Goal: Information Seeking & Learning: Learn about a topic

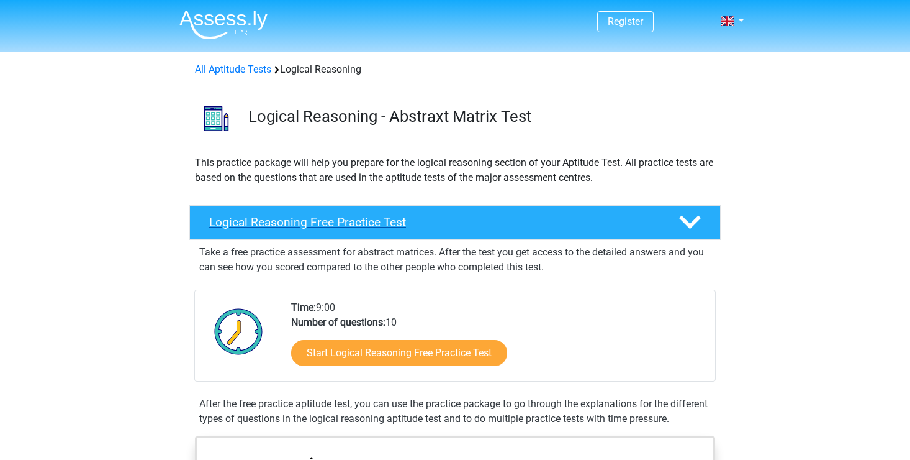
scroll to position [62, 0]
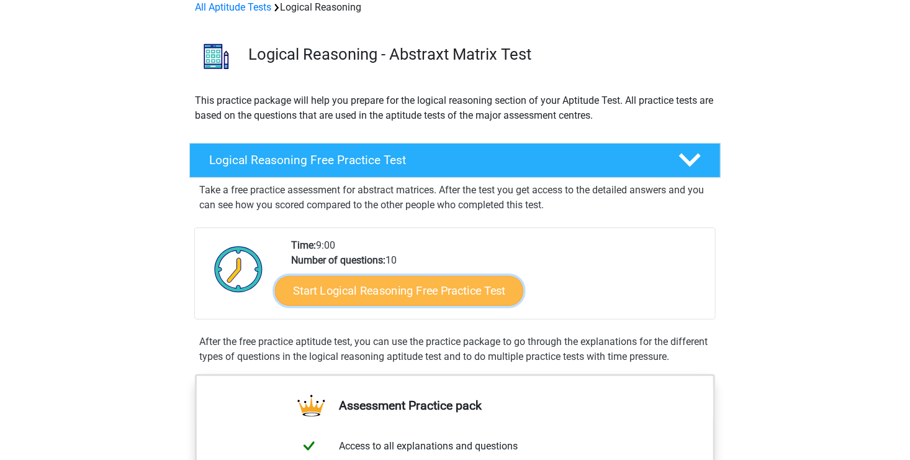
click at [468, 288] on link "Start Logical Reasoning Free Practice Test" at bounding box center [399, 290] width 248 height 30
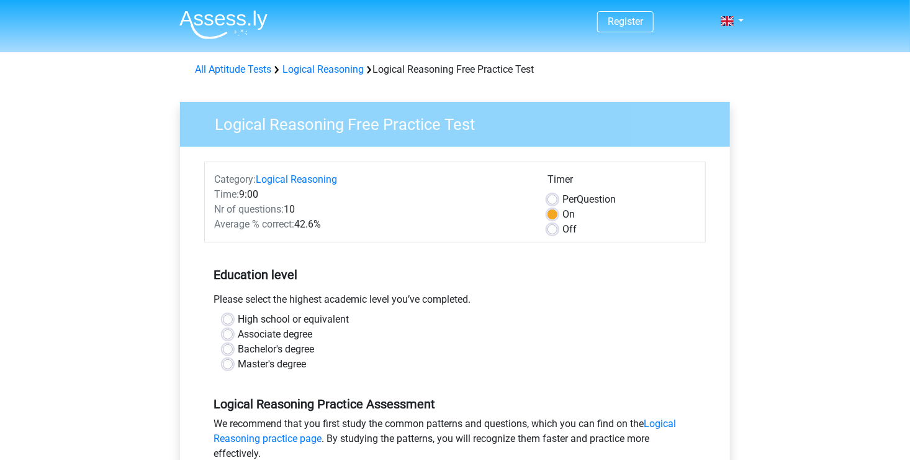
click at [563, 231] on label "Off" at bounding box center [570, 229] width 14 height 15
click at [556, 231] on input "Off" at bounding box center [553, 228] width 10 height 12
radio input "true"
click at [563, 204] on label "Per Question" at bounding box center [589, 199] width 53 height 15
click at [550, 204] on input "Per Question" at bounding box center [553, 198] width 10 height 12
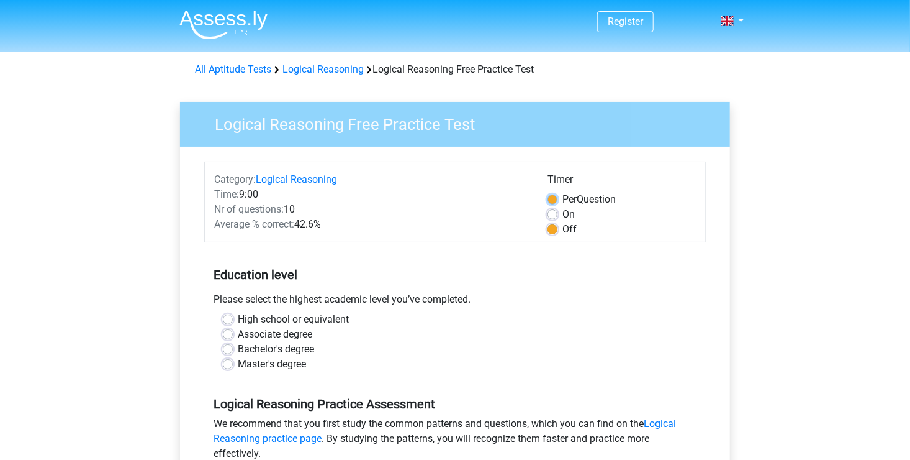
radio input "true"
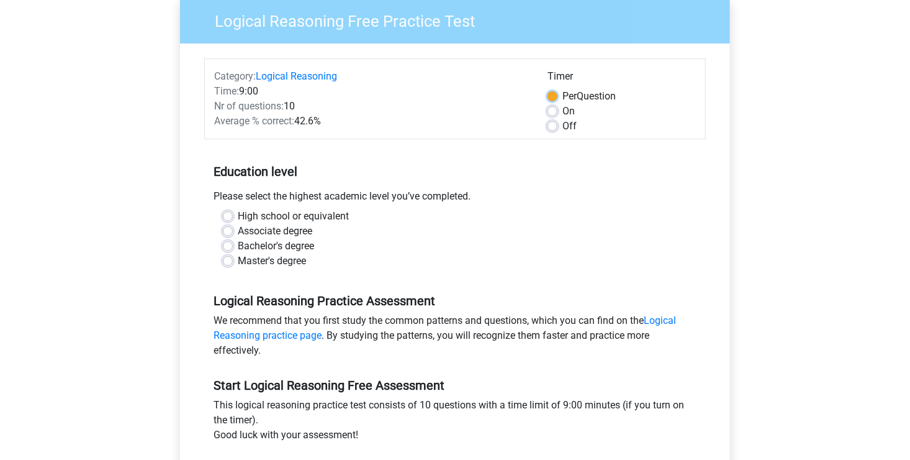
scroll to position [124, 0]
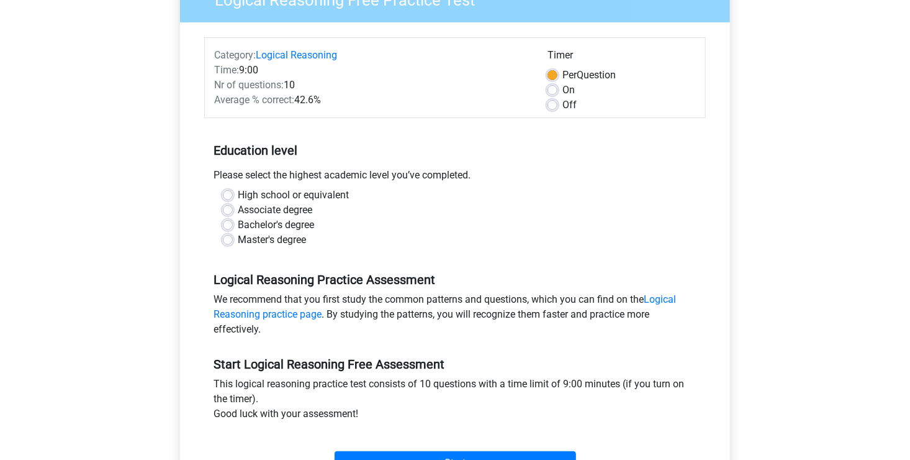
click at [238, 193] on label "High school or equivalent" at bounding box center [293, 195] width 111 height 15
click at [232, 193] on input "High school or equivalent" at bounding box center [228, 194] width 10 height 12
radio input "true"
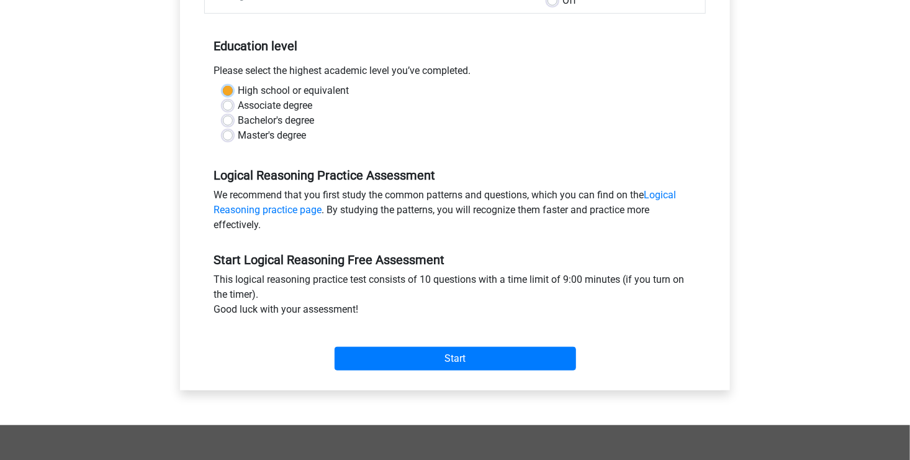
scroll to position [248, 0]
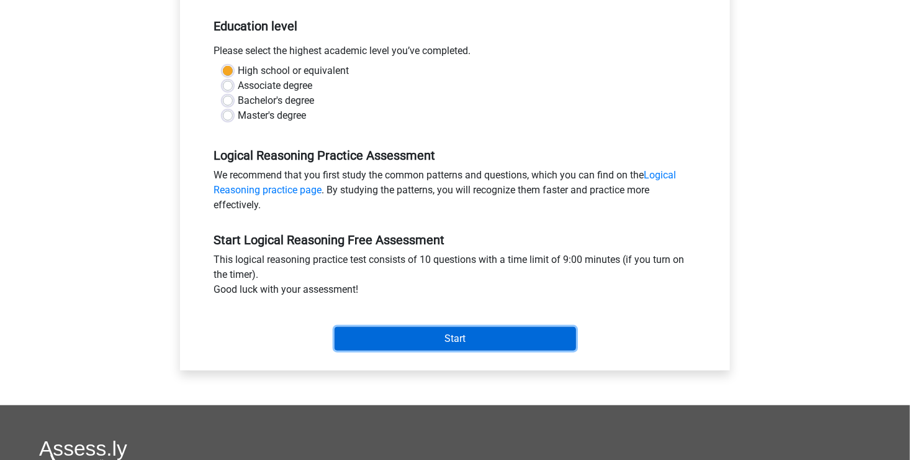
click at [431, 335] on input "Start" at bounding box center [456, 339] width 242 height 24
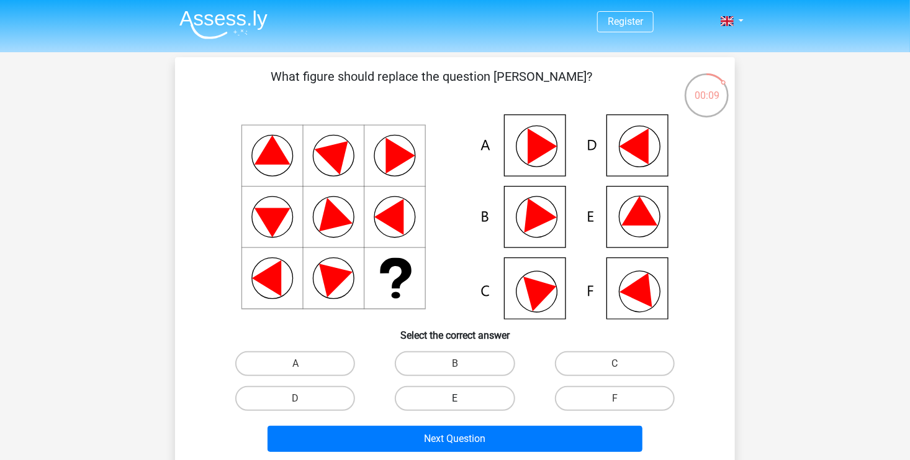
click at [459, 396] on label "E" at bounding box center [455, 398] width 120 height 25
click at [459, 398] on input "E" at bounding box center [459, 402] width 8 height 8
radio input "true"
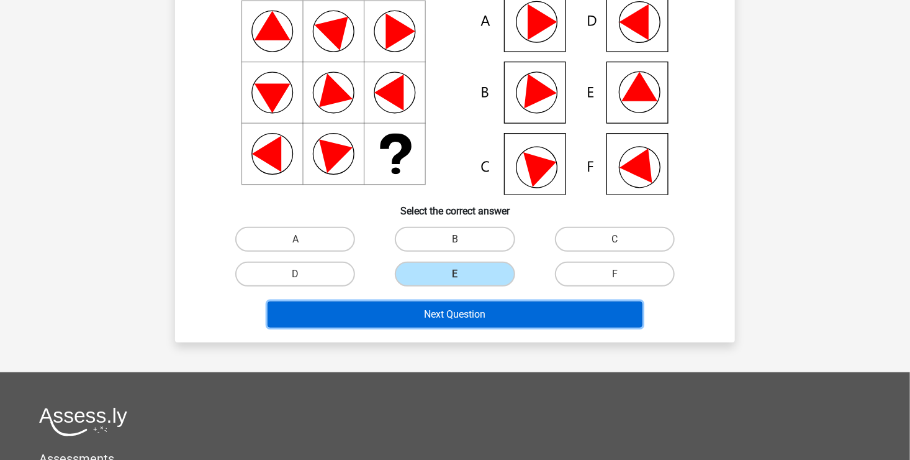
click at [522, 315] on button "Next Question" at bounding box center [456, 314] width 376 height 26
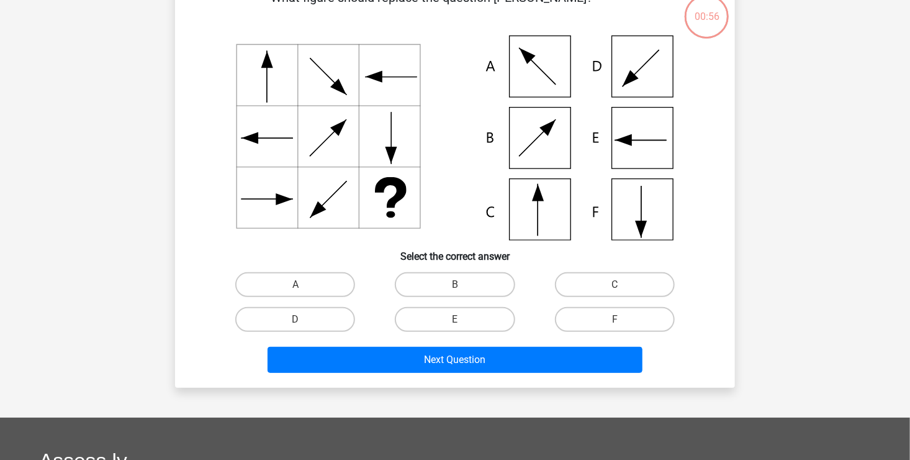
scroll to position [57, 0]
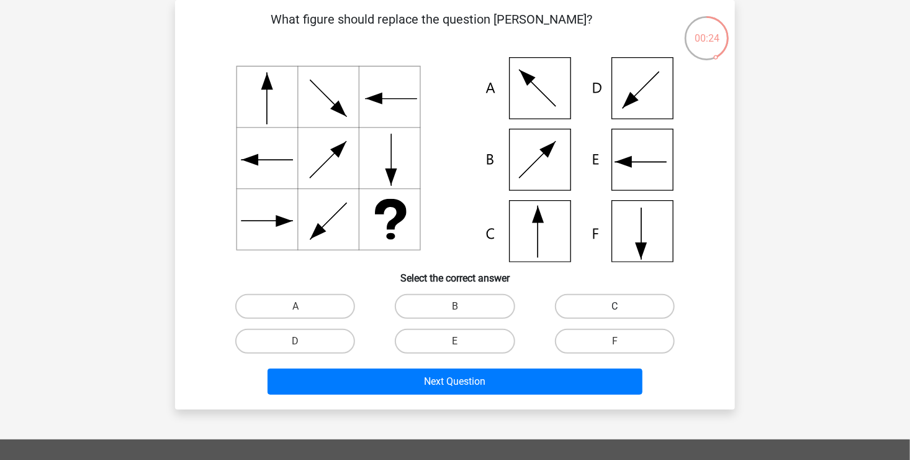
click at [600, 309] on label "C" at bounding box center [615, 306] width 120 height 25
click at [615, 309] on input "C" at bounding box center [619, 310] width 8 height 8
radio input "true"
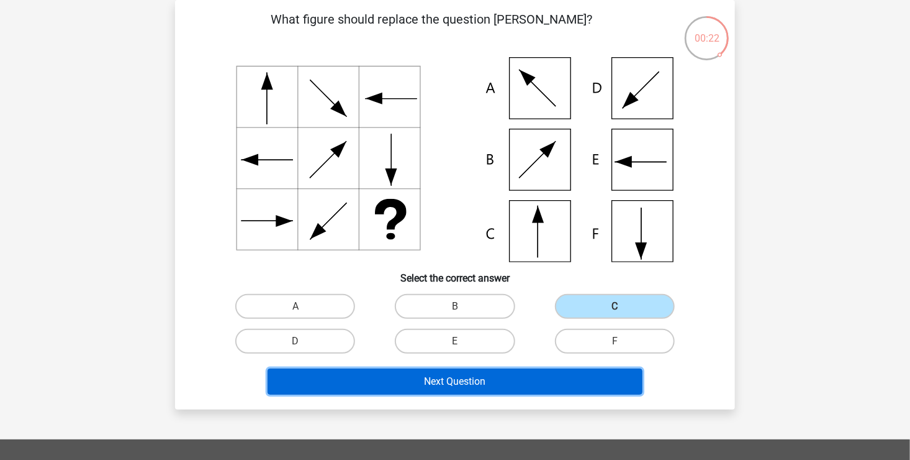
click at [568, 386] on button "Next Question" at bounding box center [456, 381] width 376 height 26
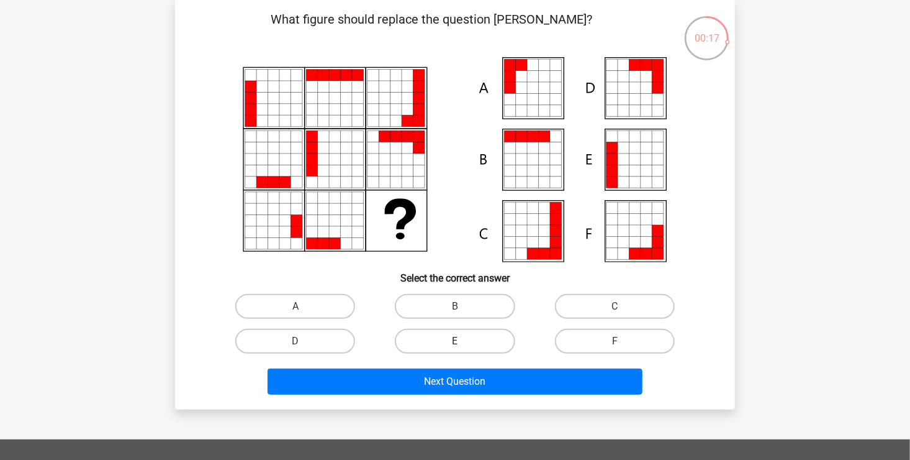
click at [462, 336] on label "E" at bounding box center [455, 340] width 120 height 25
click at [462, 341] on input "E" at bounding box center [459, 345] width 8 height 8
radio input "true"
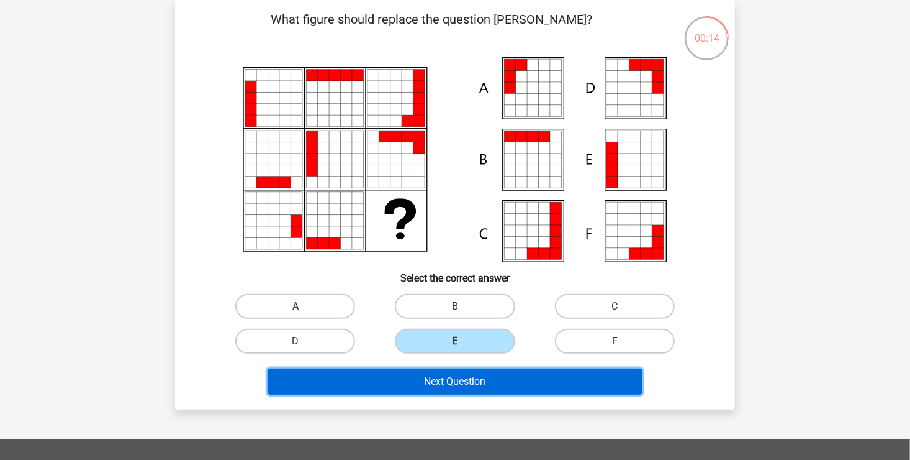
click at [463, 387] on button "Next Question" at bounding box center [456, 381] width 376 height 26
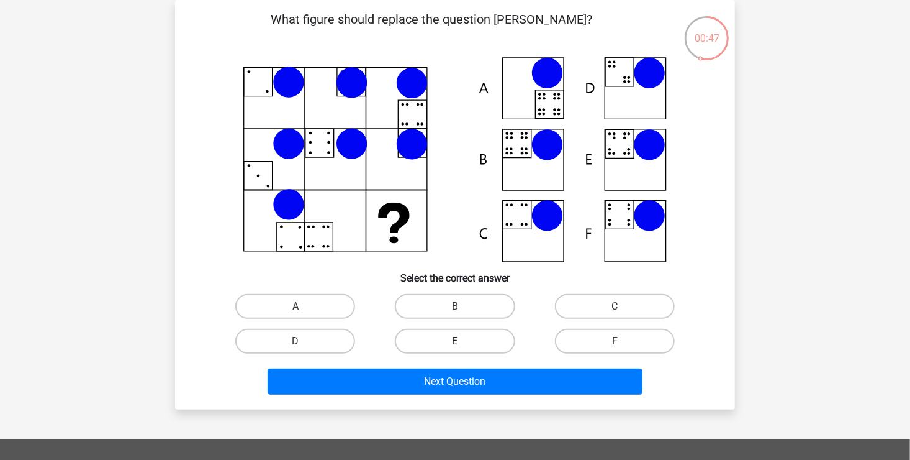
click at [489, 338] on label "E" at bounding box center [455, 340] width 120 height 25
click at [463, 341] on input "E" at bounding box center [459, 345] width 8 height 8
radio input "true"
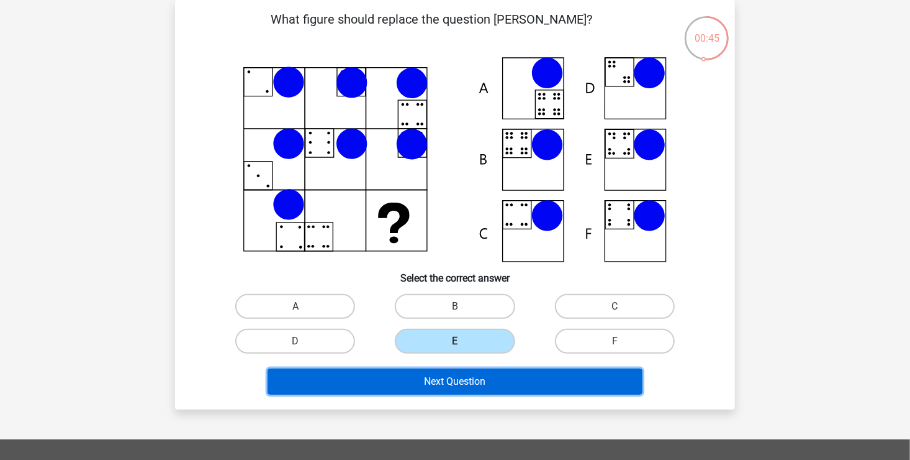
click at [492, 374] on button "Next Question" at bounding box center [456, 381] width 376 height 26
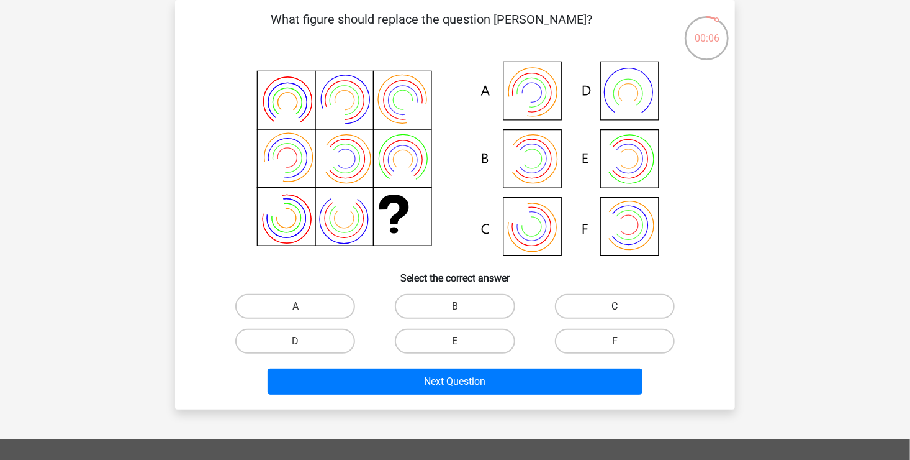
click at [607, 303] on label "C" at bounding box center [615, 306] width 120 height 25
click at [615, 306] on input "C" at bounding box center [619, 310] width 8 height 8
radio input "true"
click at [283, 296] on label "A" at bounding box center [295, 306] width 120 height 25
click at [296, 306] on input "A" at bounding box center [300, 310] width 8 height 8
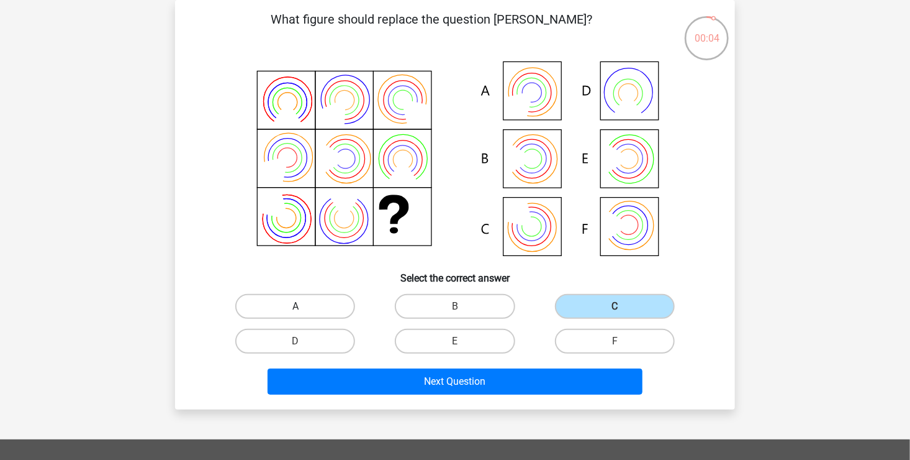
radio input "true"
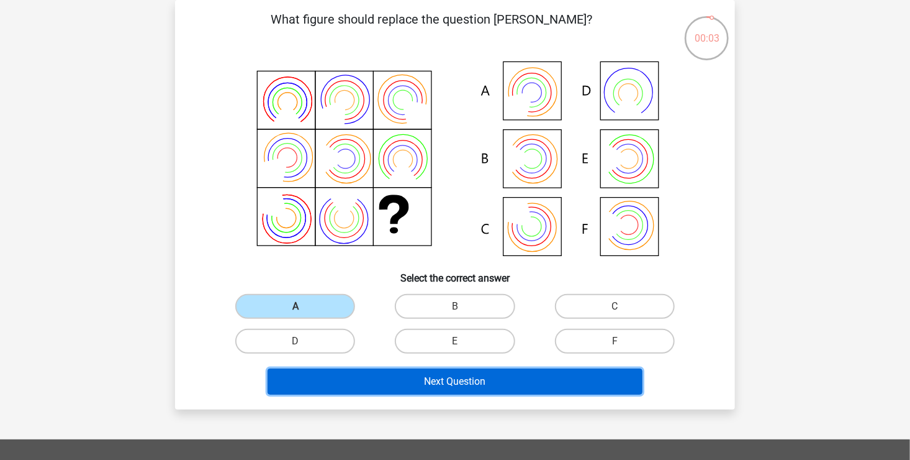
click at [351, 378] on button "Next Question" at bounding box center [456, 381] width 376 height 26
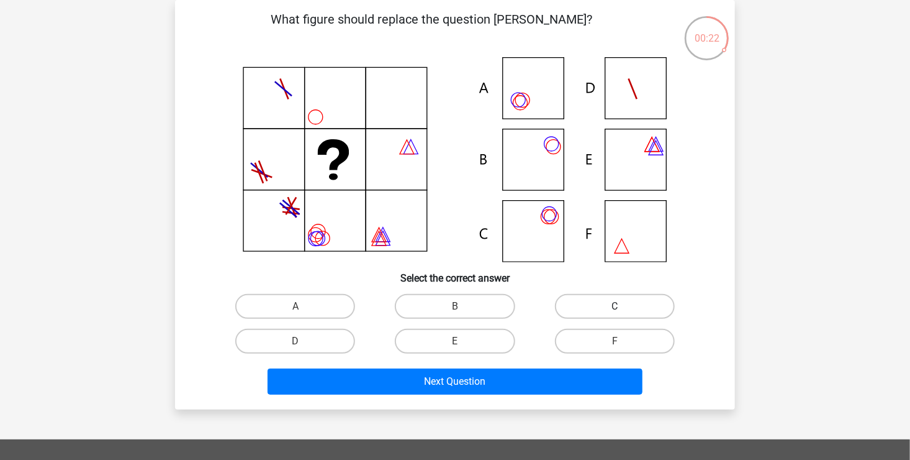
click at [591, 313] on label "C" at bounding box center [615, 306] width 120 height 25
click at [615, 313] on input "C" at bounding box center [619, 310] width 8 height 8
radio input "true"
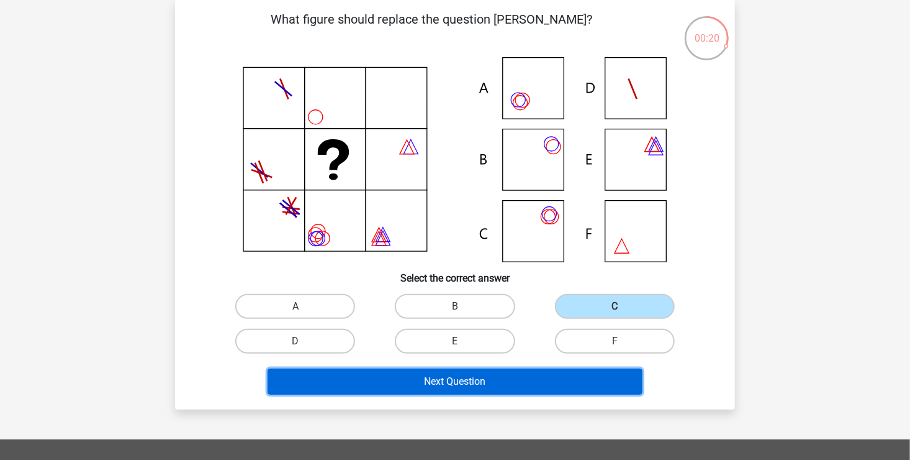
click at [536, 379] on button "Next Question" at bounding box center [456, 381] width 376 height 26
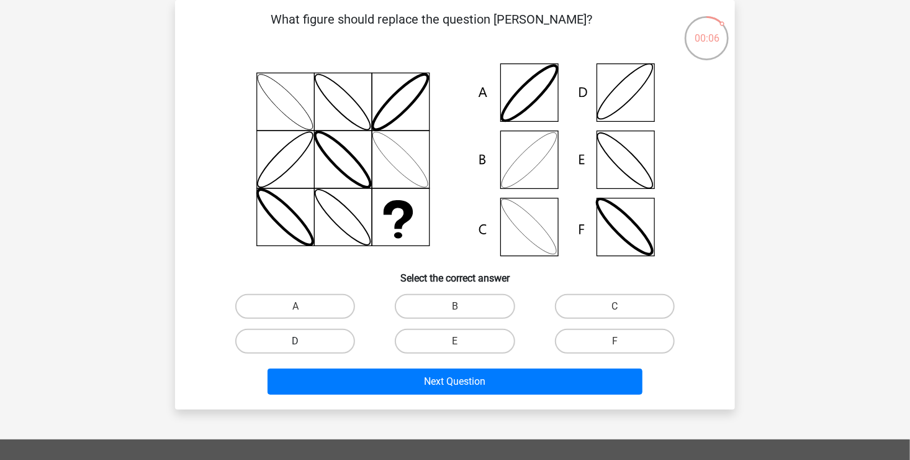
click at [336, 345] on label "D" at bounding box center [295, 340] width 120 height 25
click at [304, 345] on input "D" at bounding box center [300, 345] width 8 height 8
radio input "true"
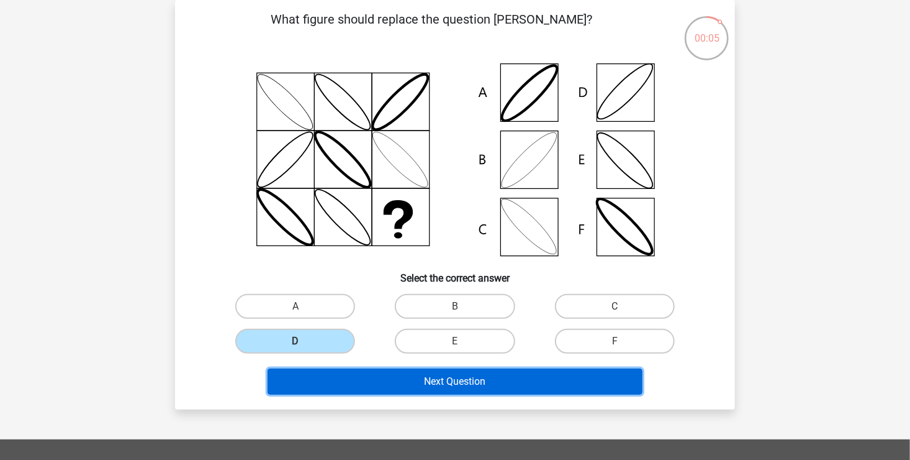
click at [374, 390] on button "Next Question" at bounding box center [456, 381] width 376 height 26
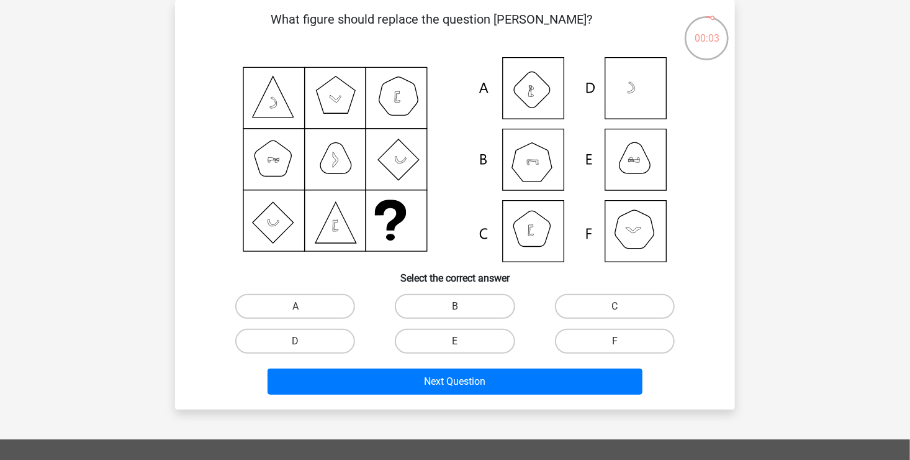
click at [572, 340] on label "F" at bounding box center [615, 340] width 120 height 25
click at [615, 341] on input "F" at bounding box center [619, 345] width 8 height 8
radio input "true"
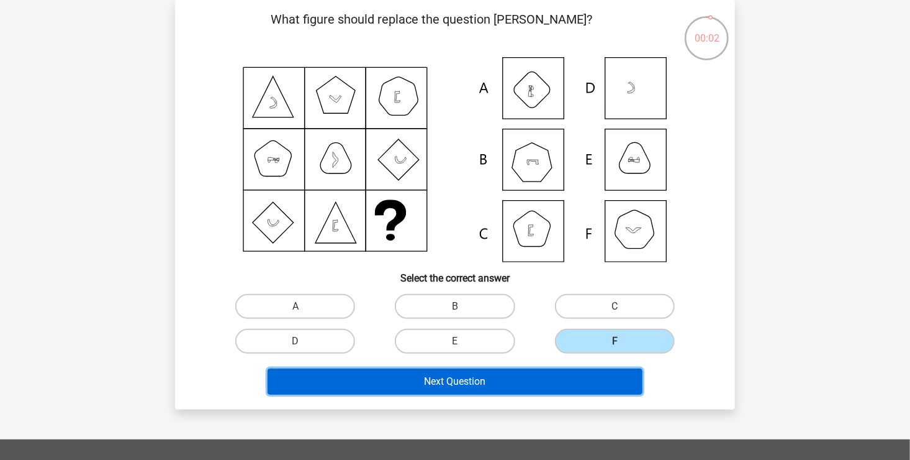
click at [567, 375] on button "Next Question" at bounding box center [456, 381] width 376 height 26
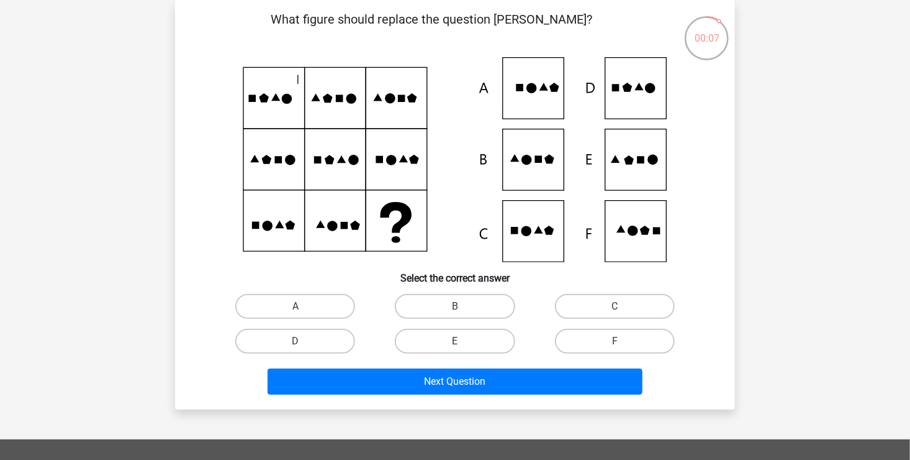
click at [553, 151] on icon at bounding box center [455, 159] width 501 height 205
click at [474, 302] on label "B" at bounding box center [455, 306] width 120 height 25
click at [463, 306] on input "B" at bounding box center [459, 310] width 8 height 8
radio input "true"
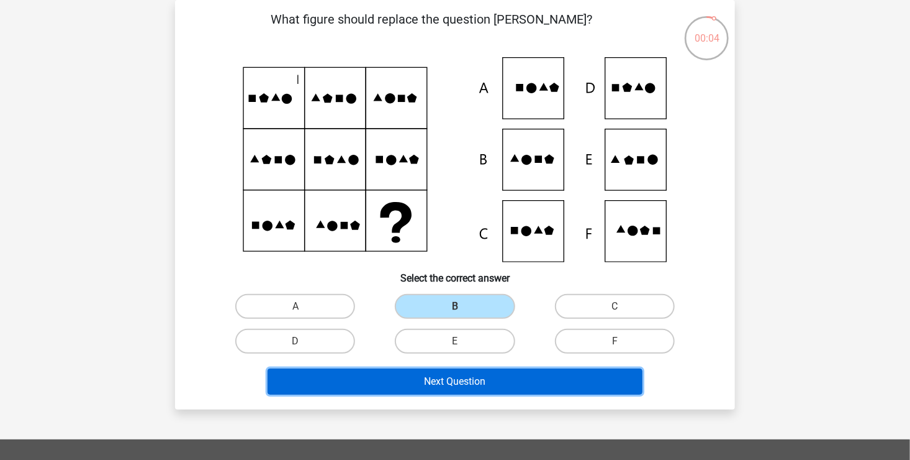
click at [524, 392] on button "Next Question" at bounding box center [456, 381] width 376 height 26
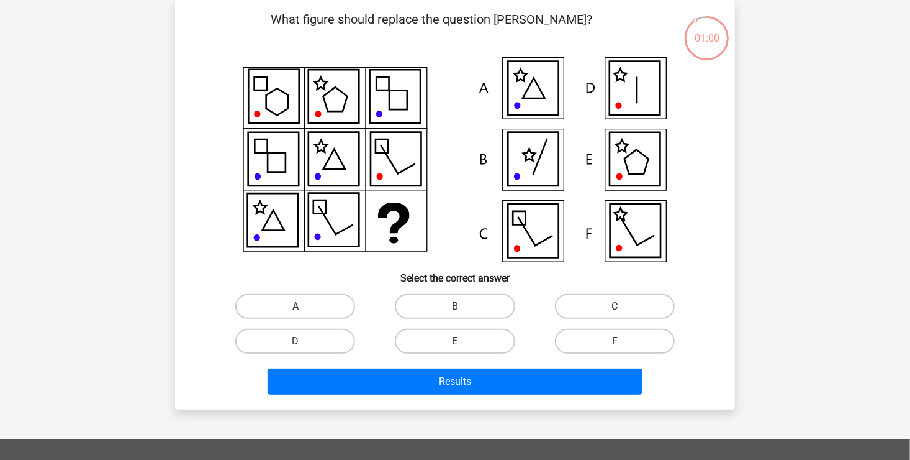
scroll to position [58, 0]
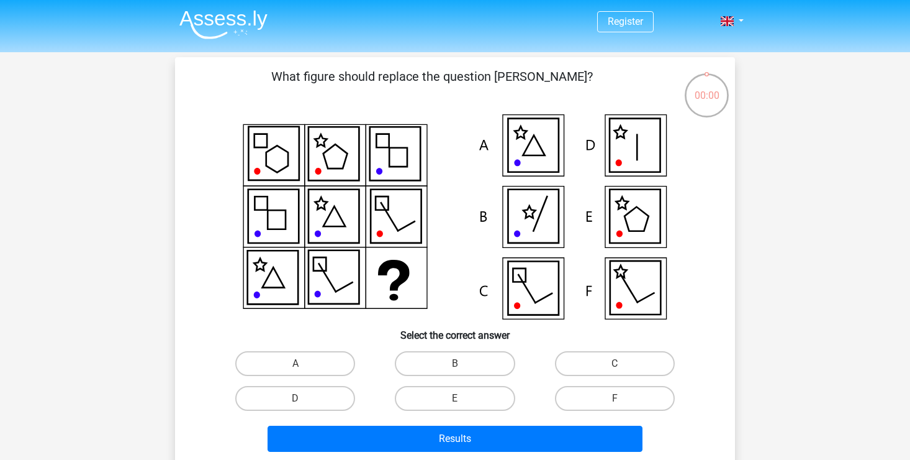
scroll to position [58, 0]
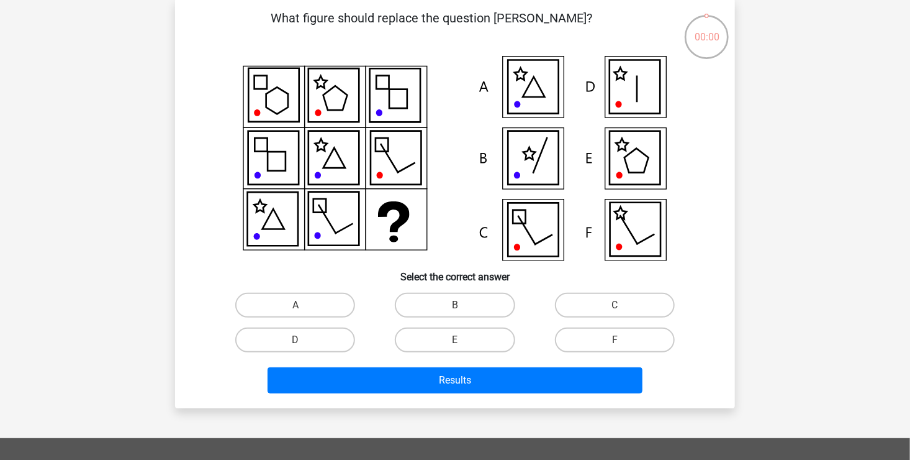
click at [340, 330] on label "D" at bounding box center [295, 339] width 120 height 25
click at [304, 340] on input "D" at bounding box center [300, 344] width 8 height 8
radio input "true"
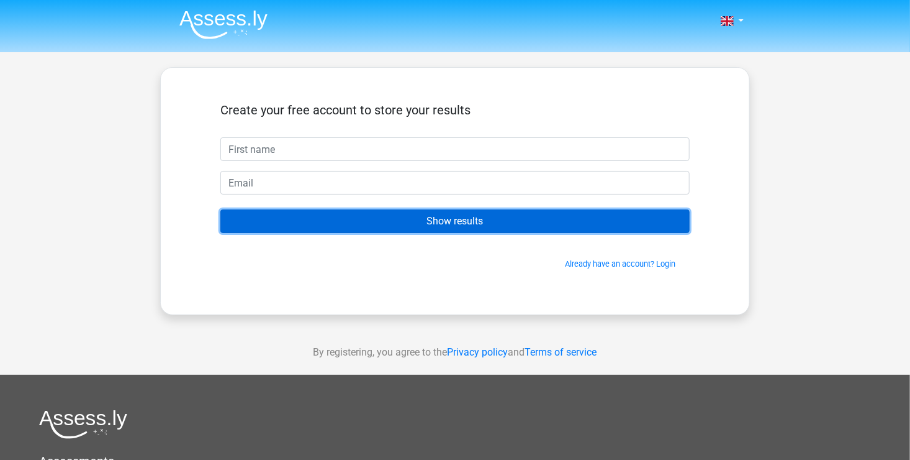
click at [478, 214] on input "Show results" at bounding box center [454, 221] width 469 height 24
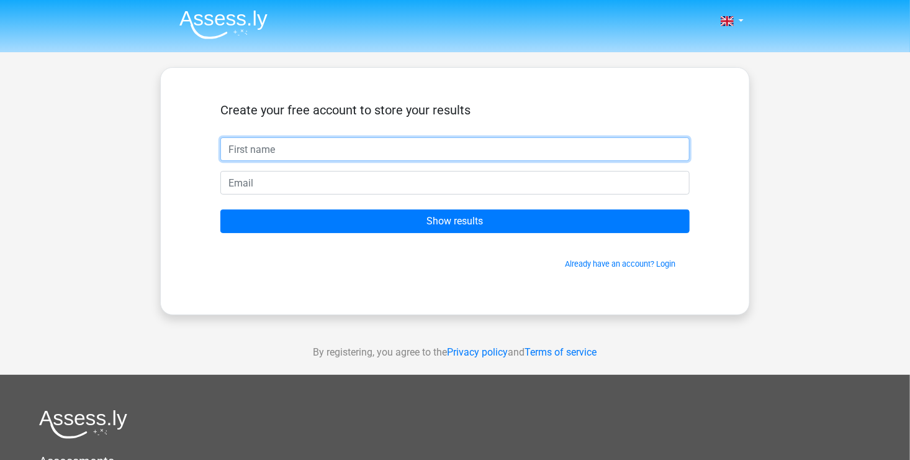
click at [465, 137] on input "text" at bounding box center [454, 149] width 469 height 24
click at [452, 139] on input "text" at bounding box center [454, 149] width 469 height 24
type input "miau"
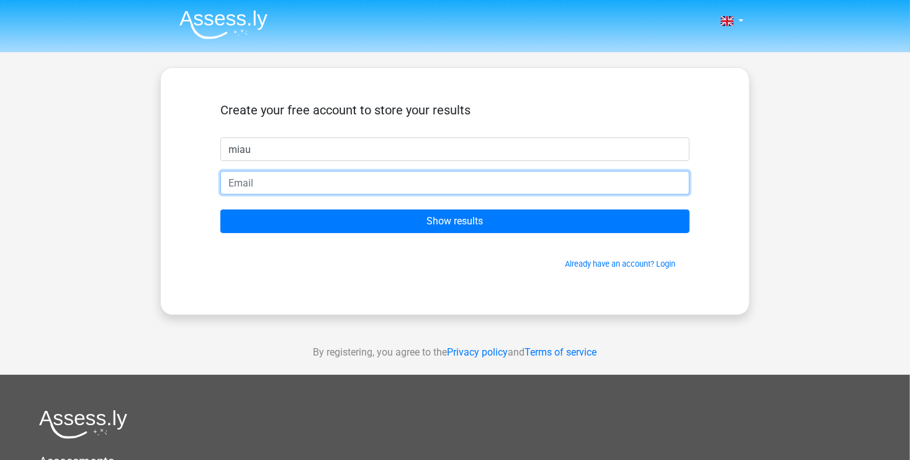
click at [414, 188] on input "email" at bounding box center [454, 183] width 469 height 24
type input "lexis.cat.99.@[DOMAIN_NAME]"
click at [220, 209] on input "Show results" at bounding box center [454, 221] width 469 height 24
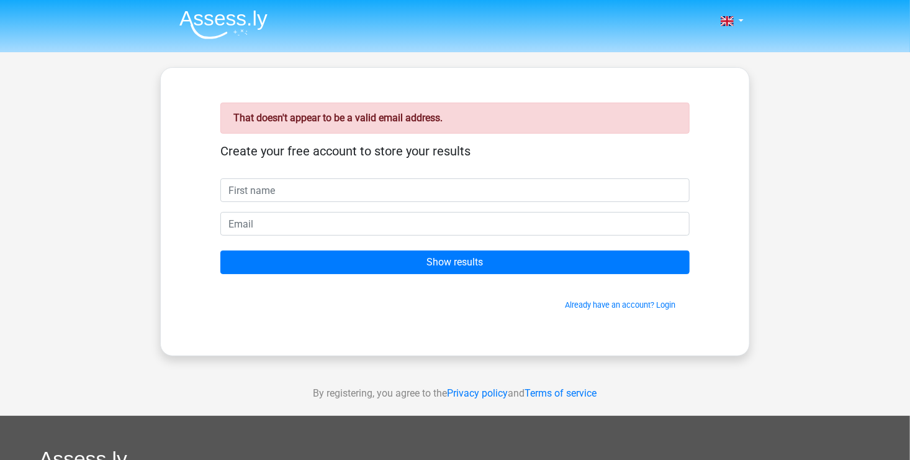
click at [435, 206] on form "Create your free account to store your results Show results Already have an acc…" at bounding box center [454, 226] width 469 height 167
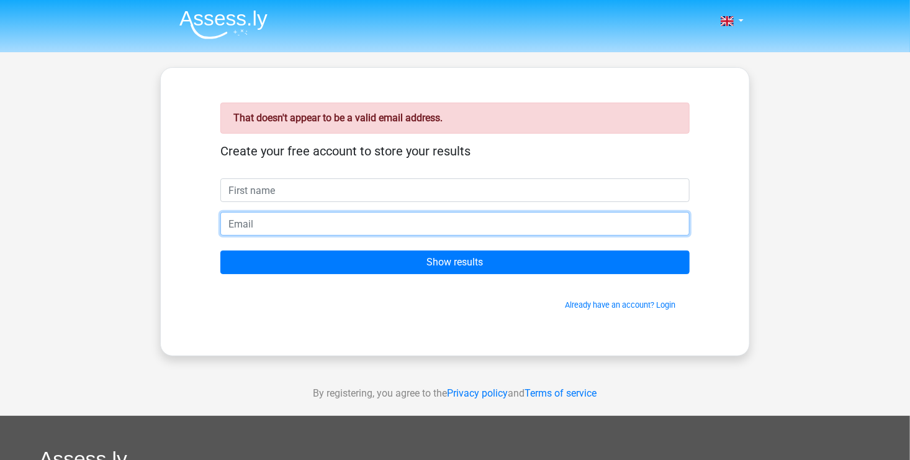
click at [412, 222] on input "email" at bounding box center [454, 224] width 469 height 24
type input "lexis.cat.99.@gmail.com"
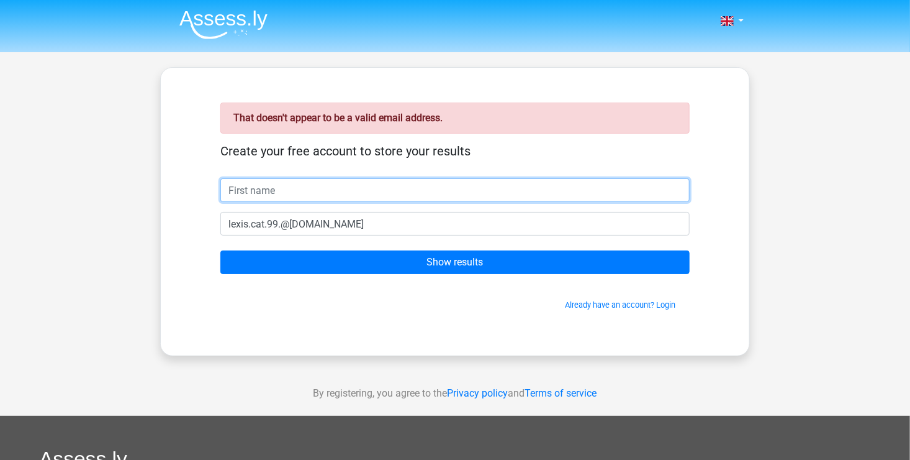
type input "miau"
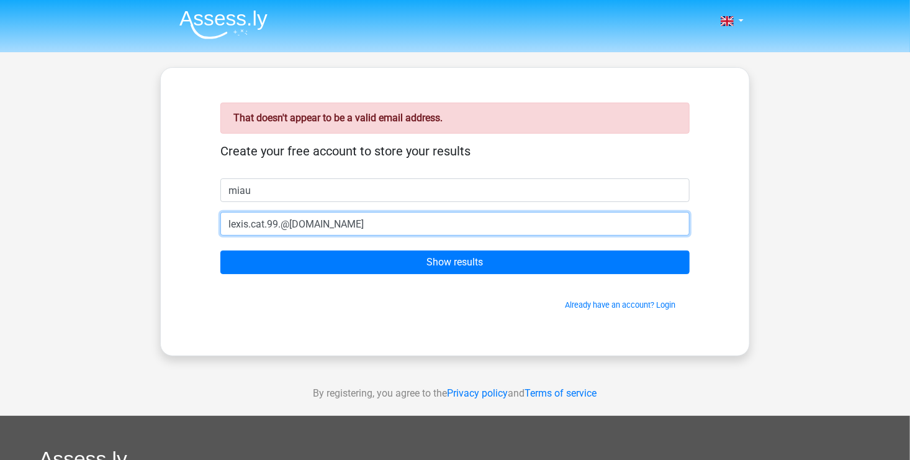
click at [281, 226] on input "lexis.cat.99.@gmail.com" at bounding box center [454, 224] width 469 height 24
type input "[EMAIL_ADDRESS][DOMAIN_NAME]"
click at [220, 250] on input "Show results" at bounding box center [454, 262] width 469 height 24
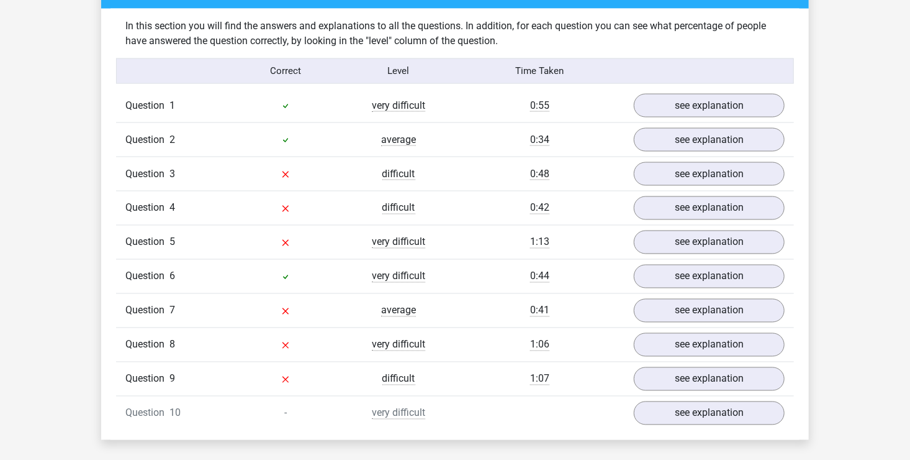
scroll to position [956, 0]
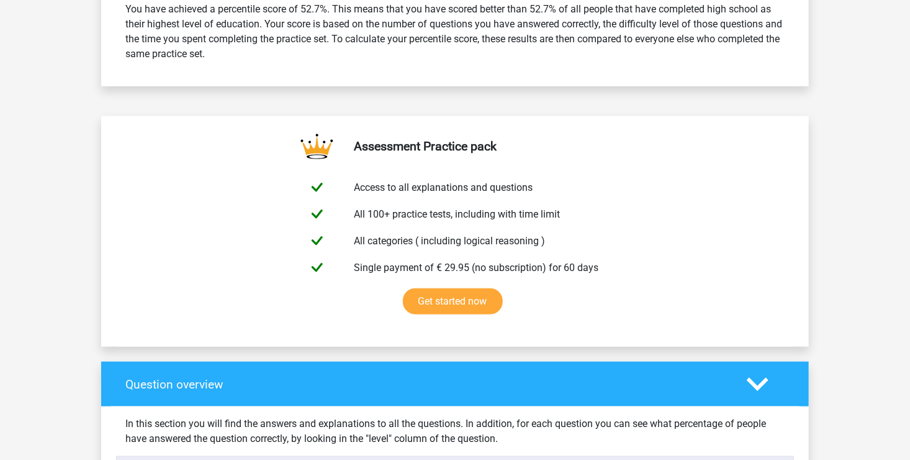
drag, startPoint x: 589, startPoint y: 170, endPoint x: 877, endPoint y: 70, distance: 305.8
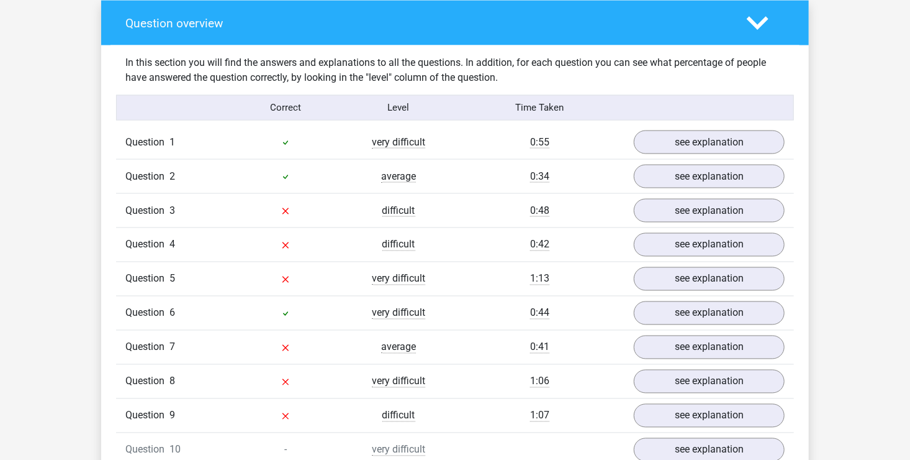
scroll to position [931, 0]
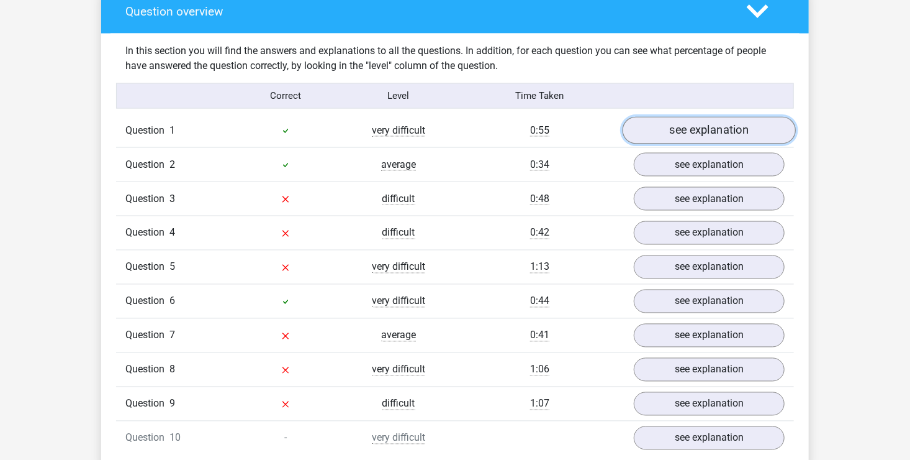
click at [700, 135] on link "see explanation" at bounding box center [709, 130] width 173 height 27
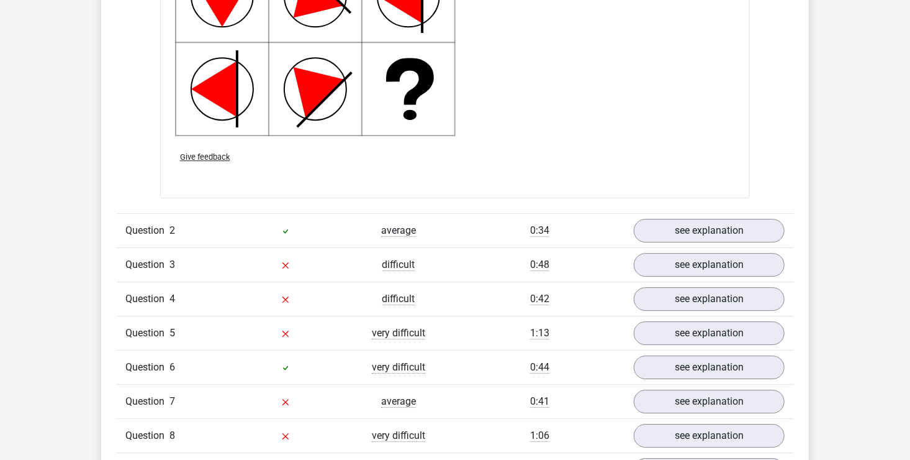
scroll to position [1677, 0]
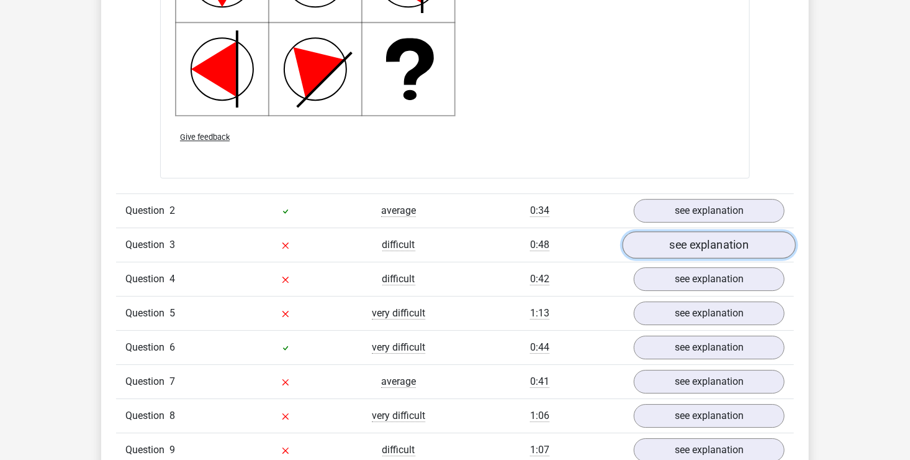
click at [718, 236] on link "see explanation" at bounding box center [709, 244] width 173 height 27
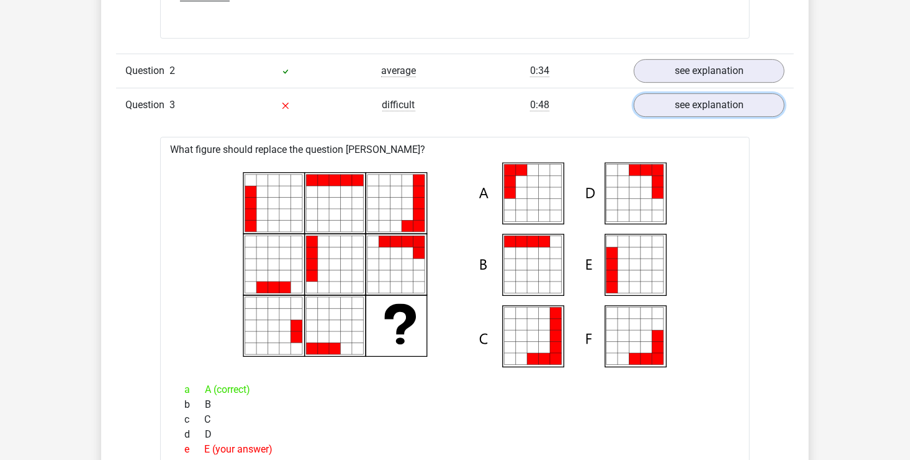
scroll to position [1925, 0]
